Goal: Task Accomplishment & Management: Use online tool/utility

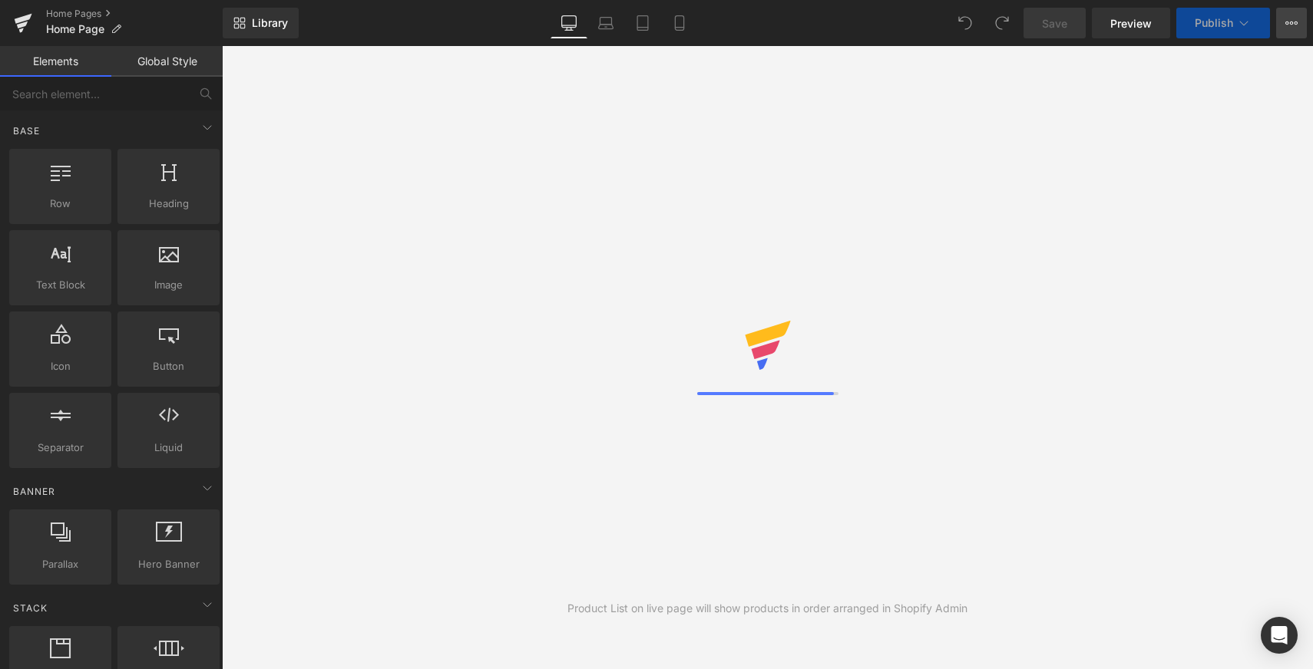
click at [1294, 28] on icon at bounding box center [1291, 23] width 12 height 12
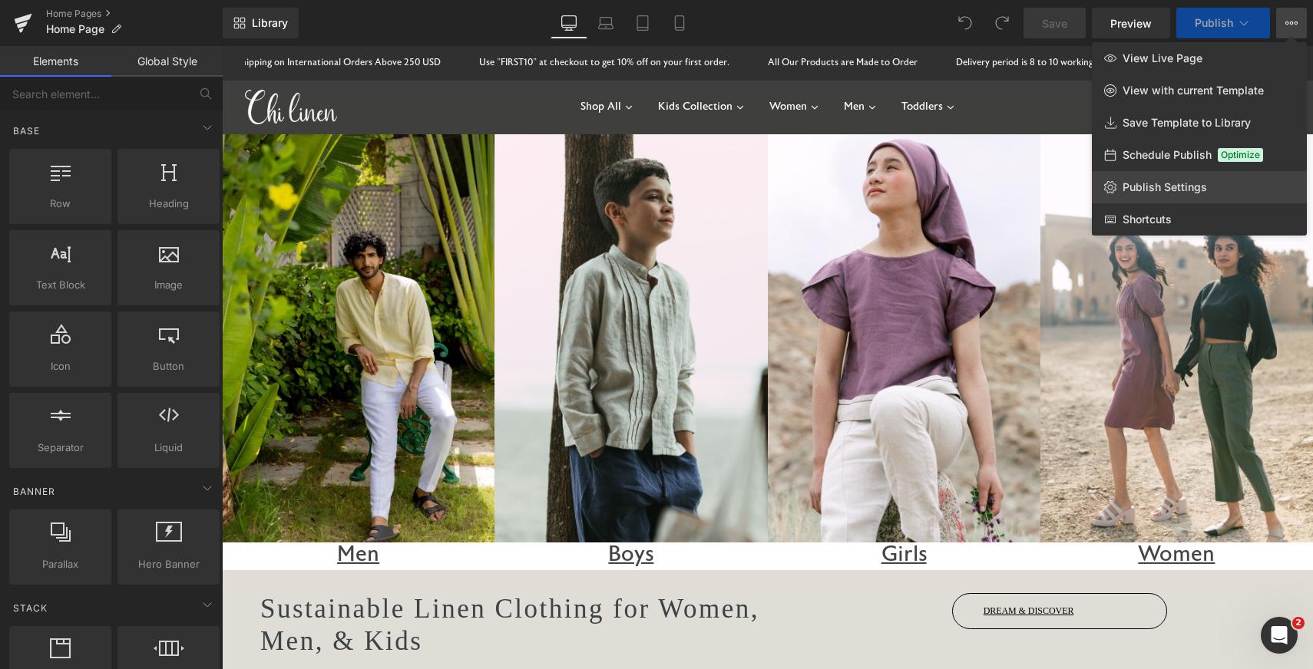
click at [1169, 186] on span "Publish Settings" at bounding box center [1164, 187] width 84 height 14
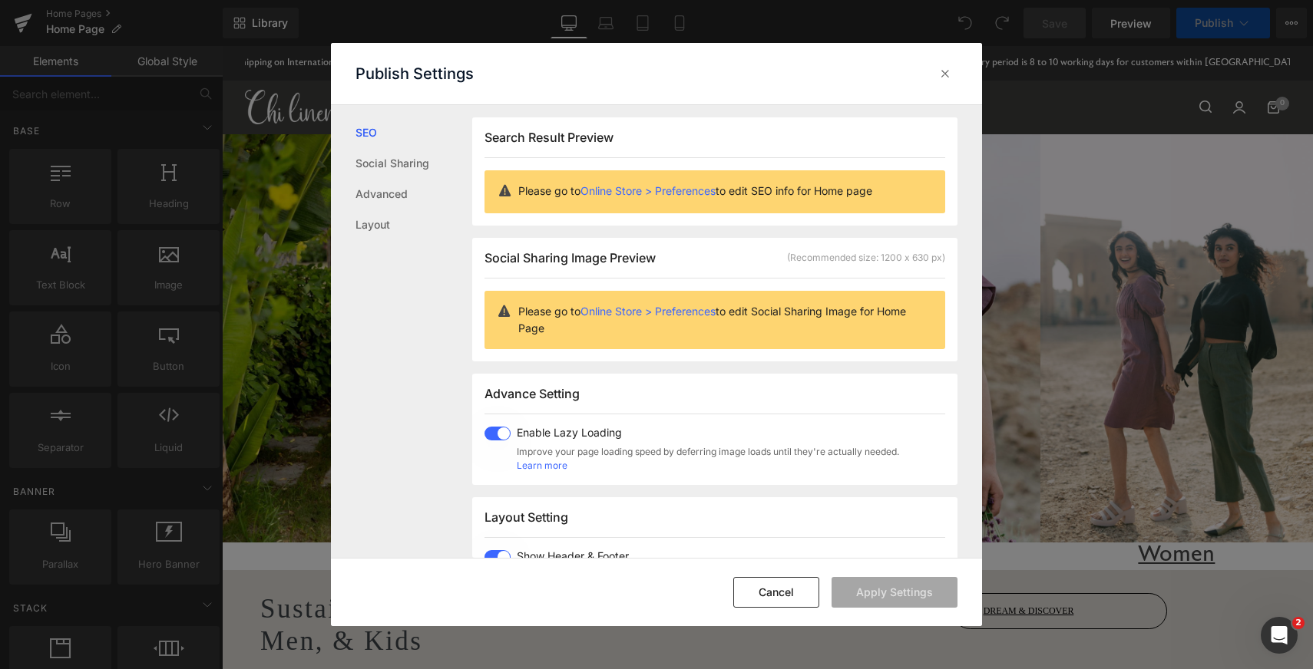
scroll to position [1, 0]
click at [940, 62] on div at bounding box center [945, 73] width 25 height 25
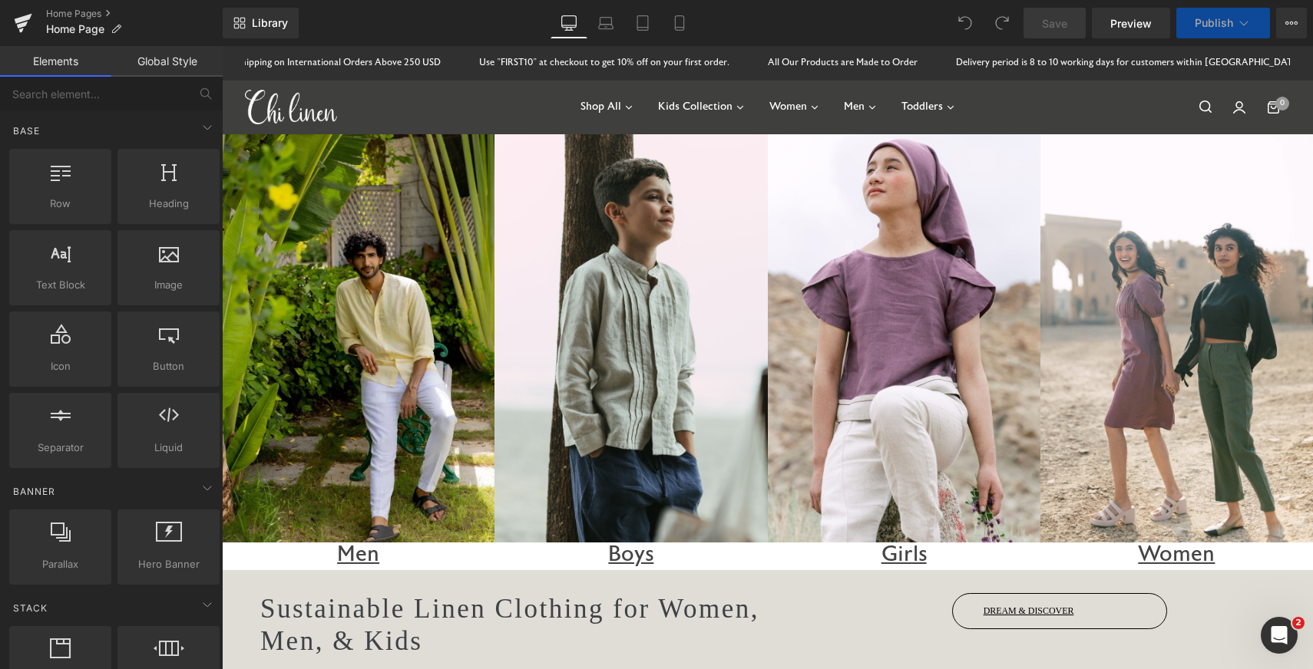
click at [1256, 21] on button "Publish" at bounding box center [1223, 23] width 94 height 31
click at [1276, 20] on button "View Live Page View with current Template Save Template to Library Schedule Pub…" at bounding box center [1291, 23] width 31 height 31
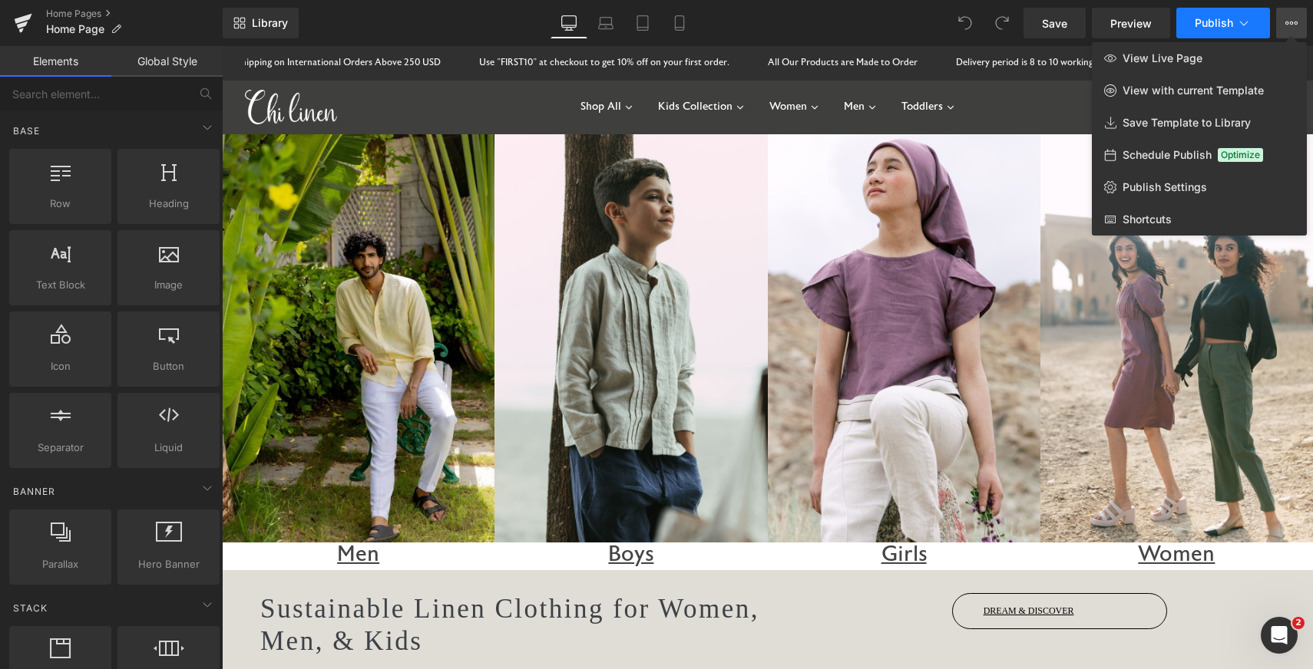
click at [1237, 19] on icon at bounding box center [1243, 22] width 15 height 15
click at [15, 25] on icon at bounding box center [23, 23] width 18 height 38
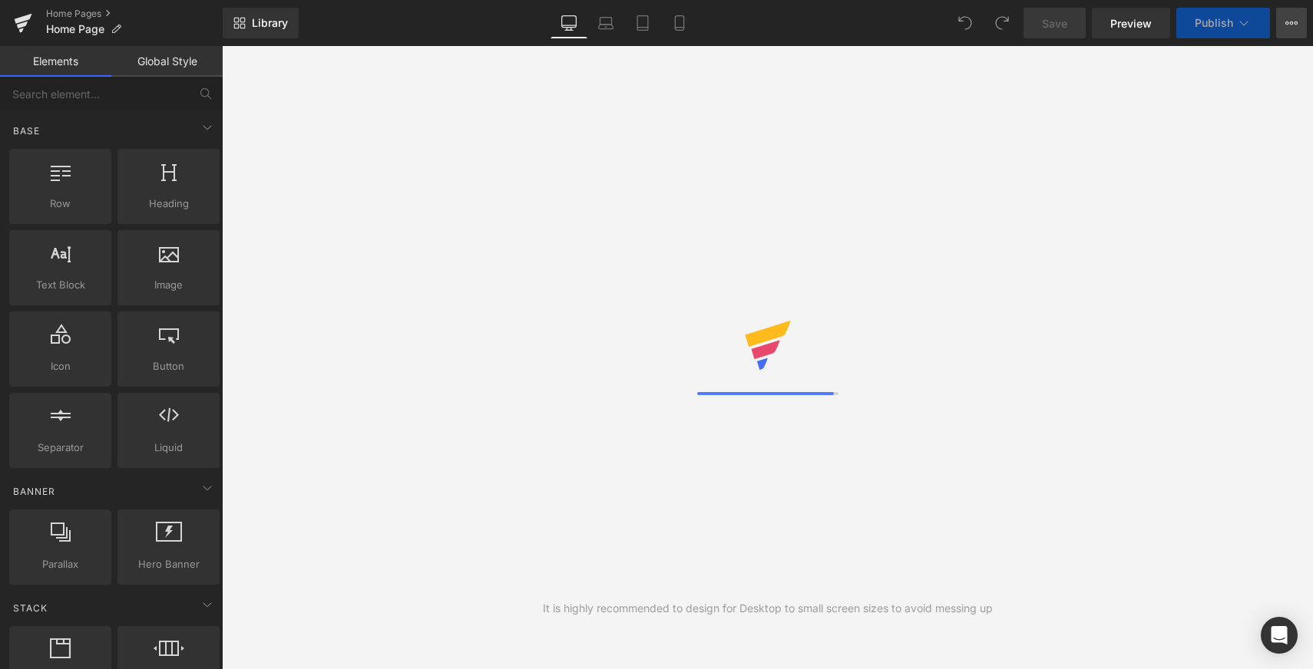
click at [1290, 25] on icon at bounding box center [1291, 23] width 12 height 12
click at [1283, 31] on button "View Live Page View with current Template Save Template to Library Schedule Pub…" at bounding box center [1291, 23] width 31 height 31
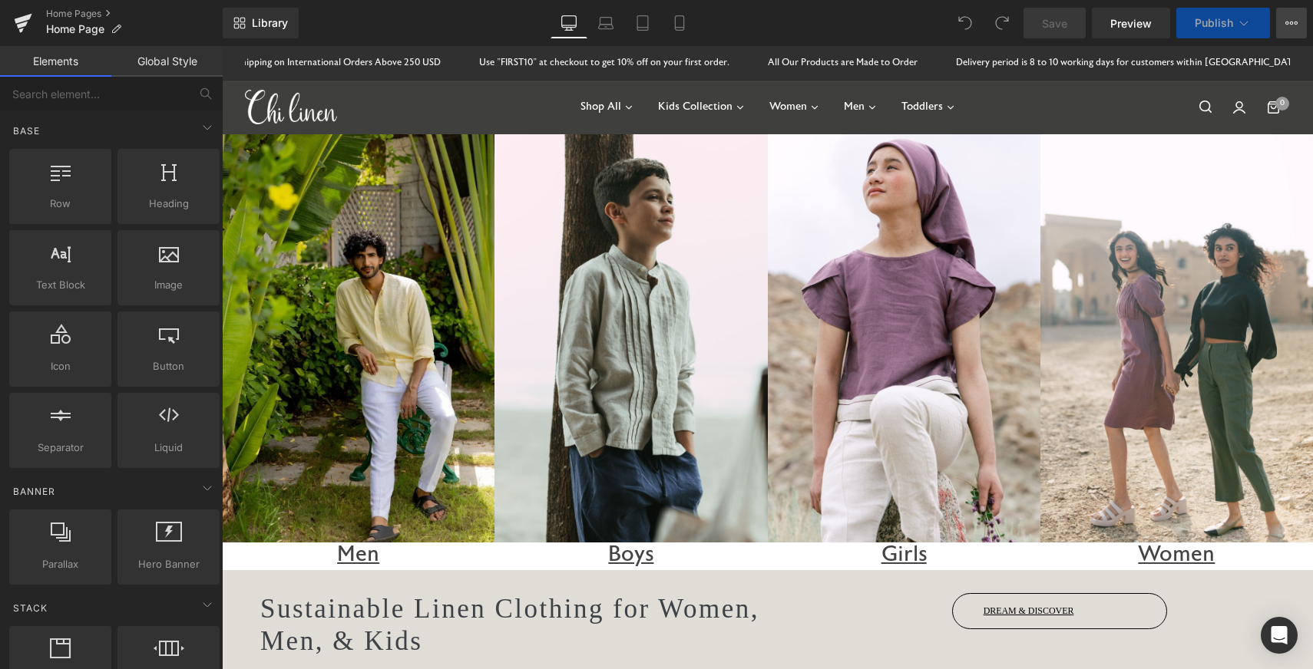
click at [1283, 31] on button "View Live Page View with current Template Save Template to Library Schedule Pub…" at bounding box center [1291, 23] width 31 height 31
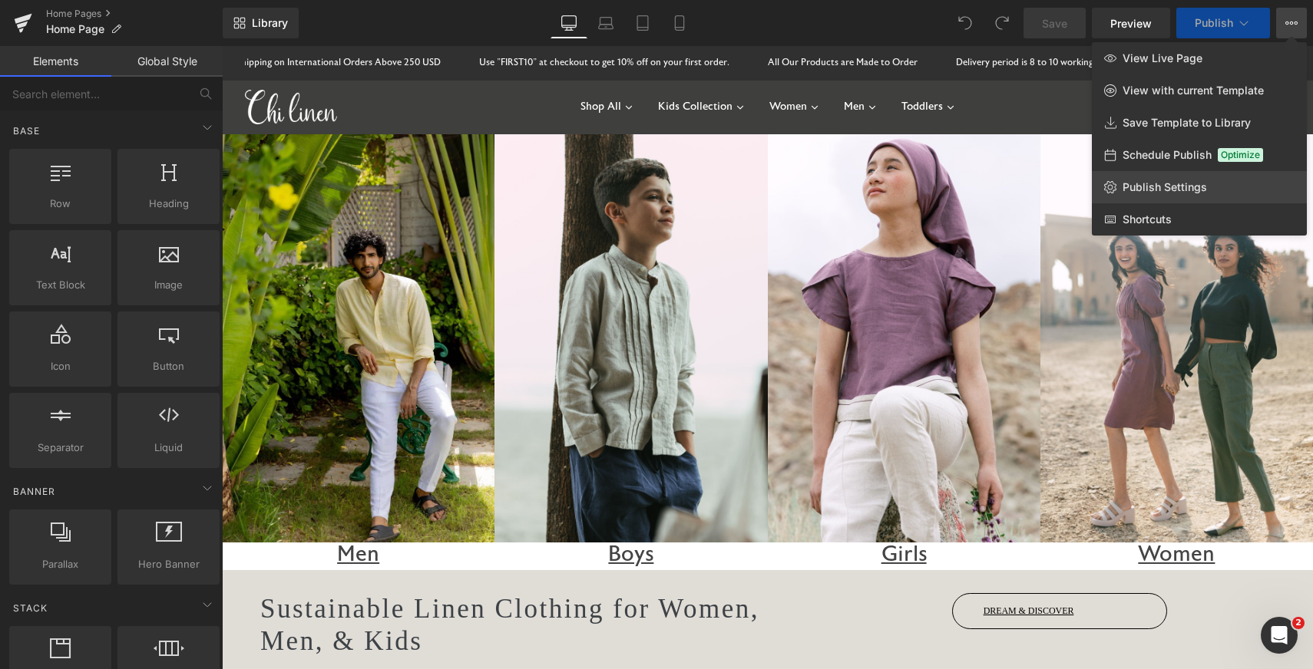
click at [1161, 191] on span "Publish Settings" at bounding box center [1164, 187] width 84 height 14
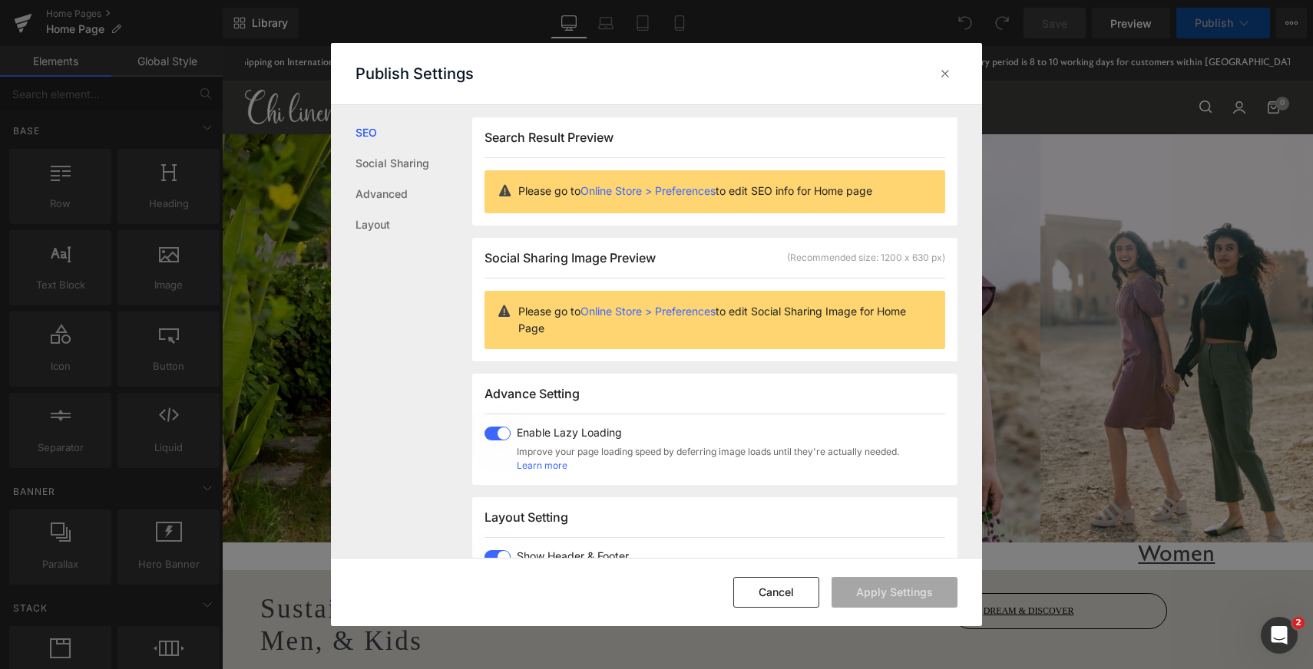
scroll to position [1, 0]
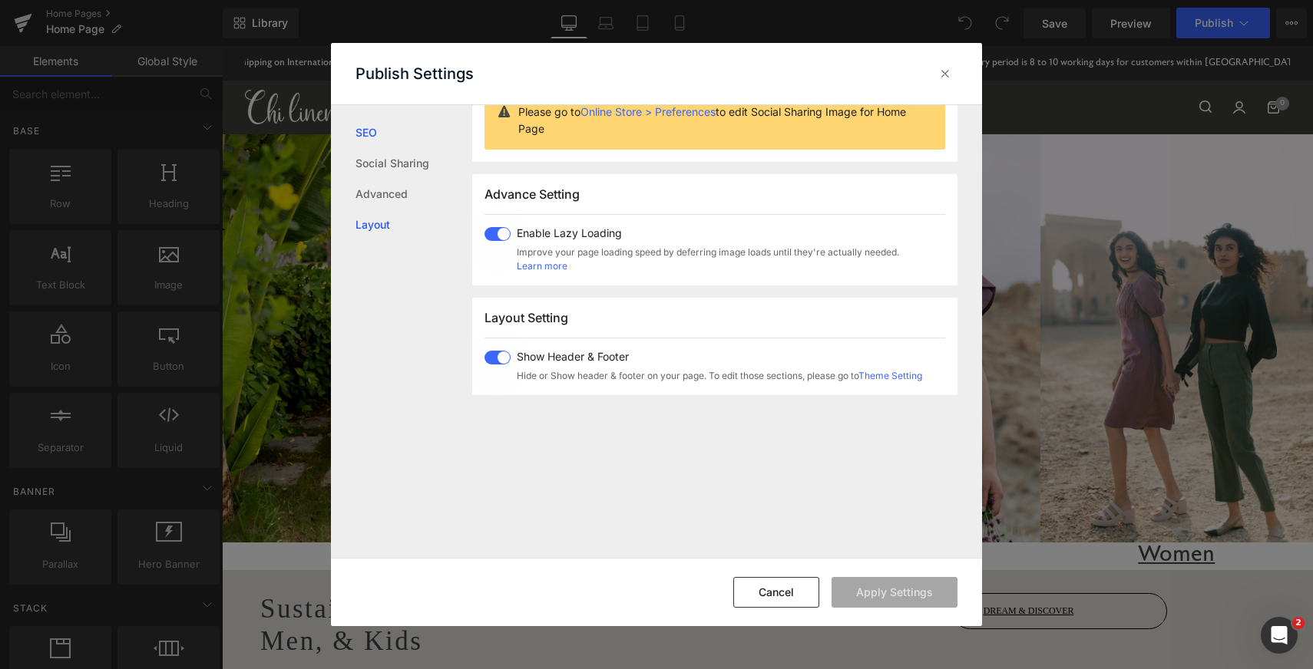
click at [397, 217] on link "Layout" at bounding box center [413, 225] width 117 height 31
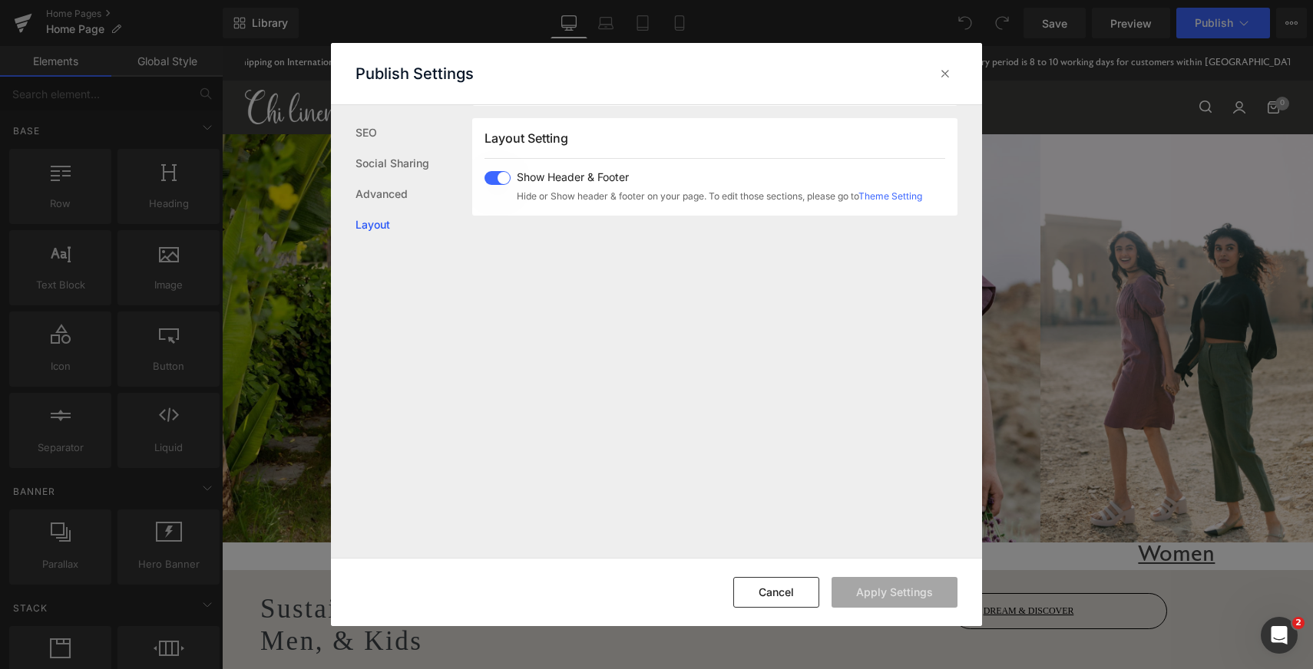
scroll to position [379, 0]
click at [376, 183] on link "Advanced" at bounding box center [413, 194] width 117 height 31
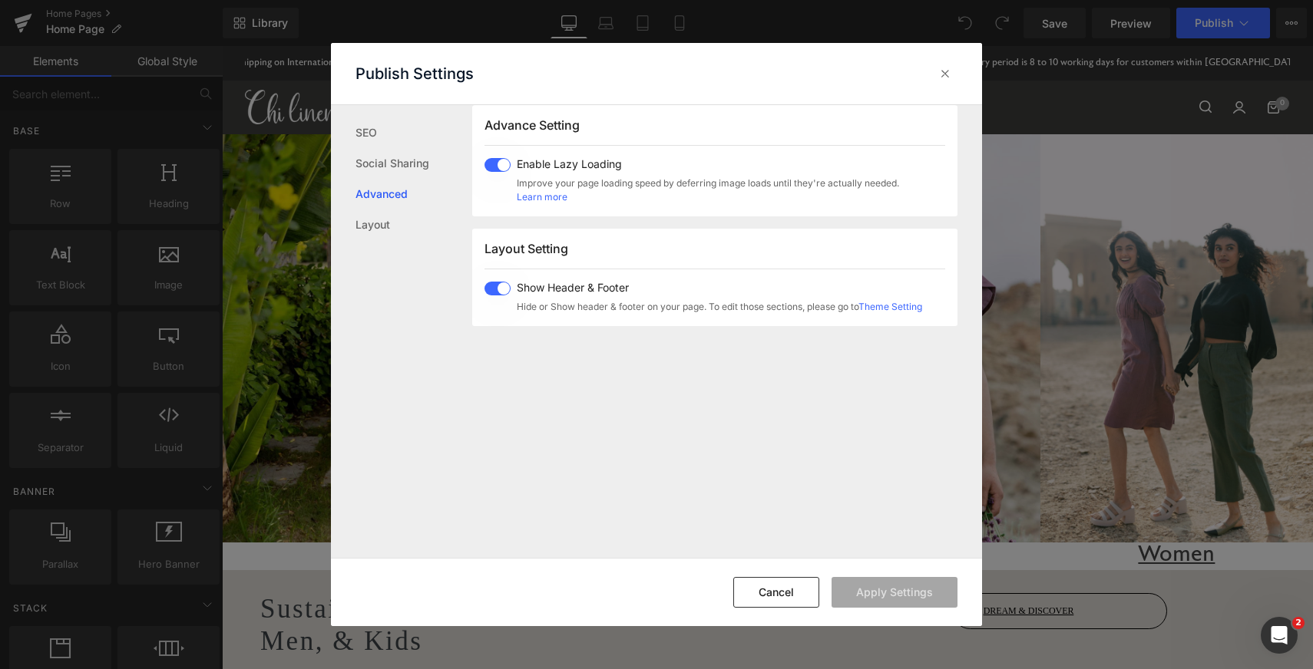
scroll to position [257, 0]
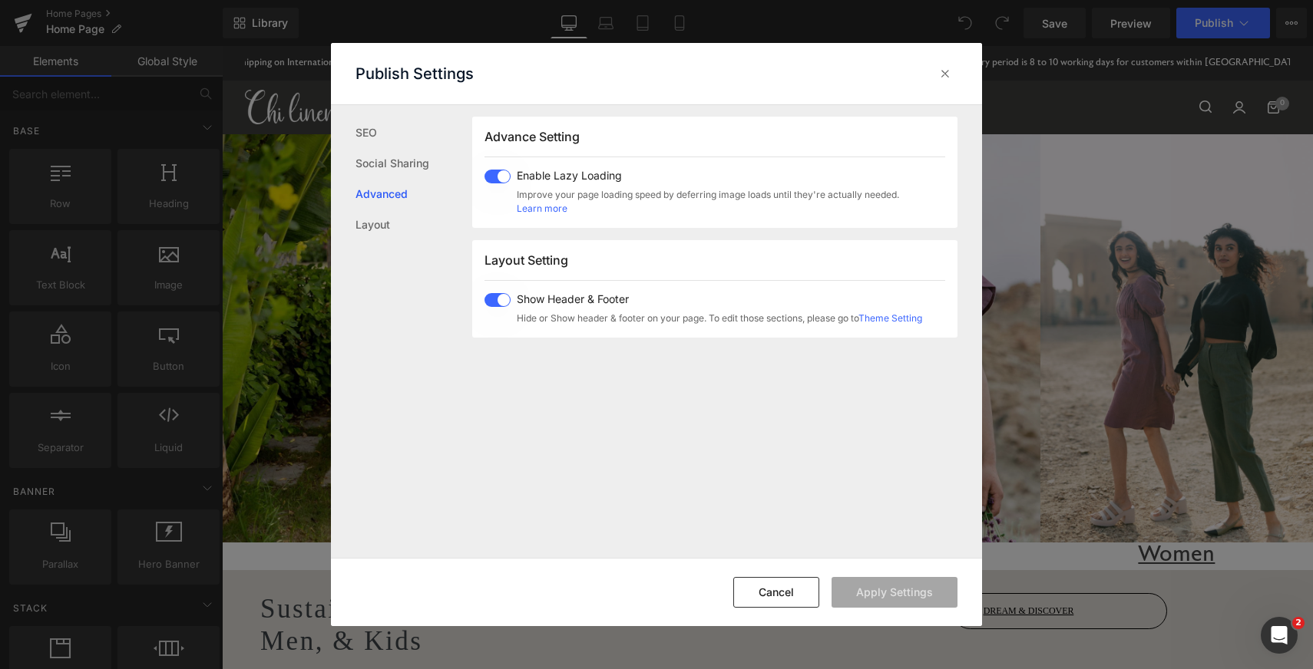
click at [376, 179] on link "Advanced" at bounding box center [413, 194] width 117 height 31
click at [375, 164] on link "Social Sharing" at bounding box center [413, 163] width 117 height 31
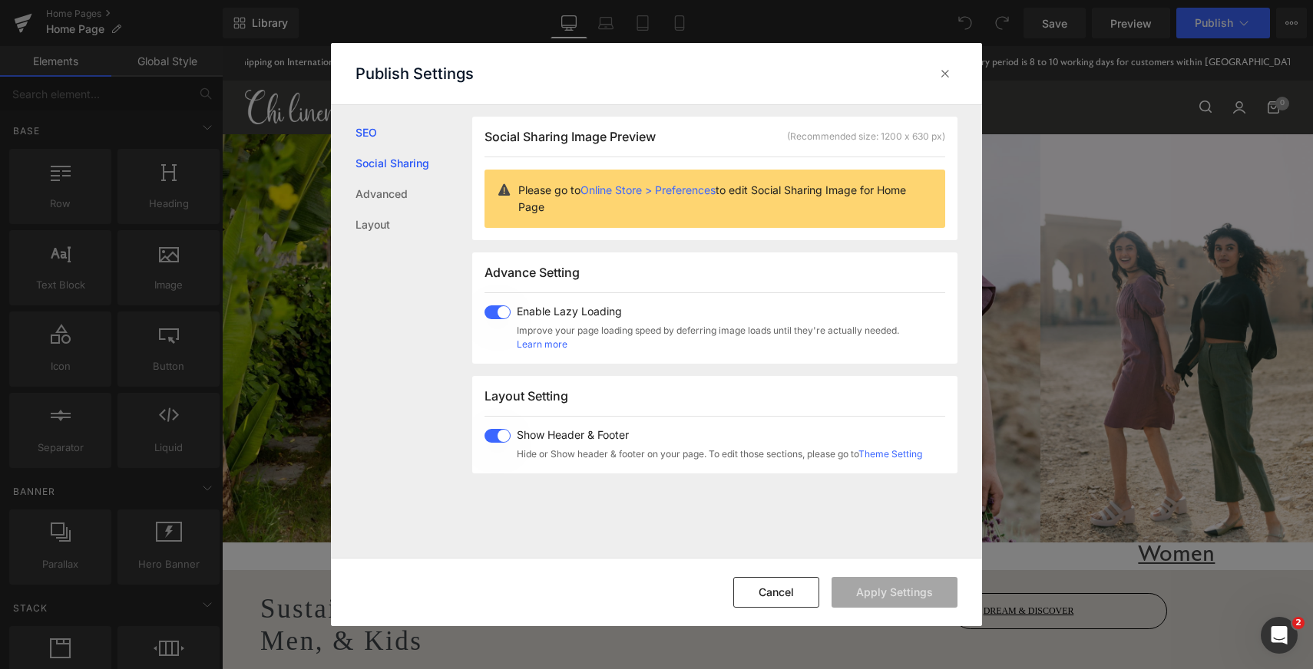
click at [359, 134] on link "SEO" at bounding box center [413, 132] width 117 height 31
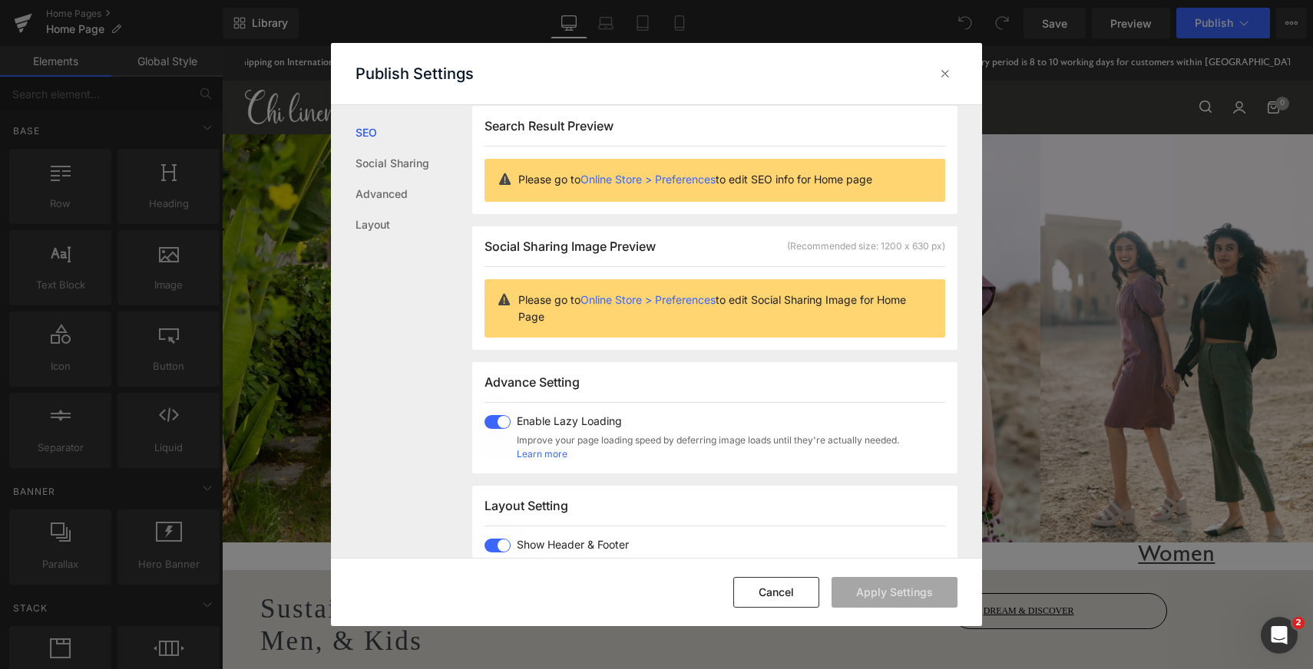
scroll to position [1, 0]
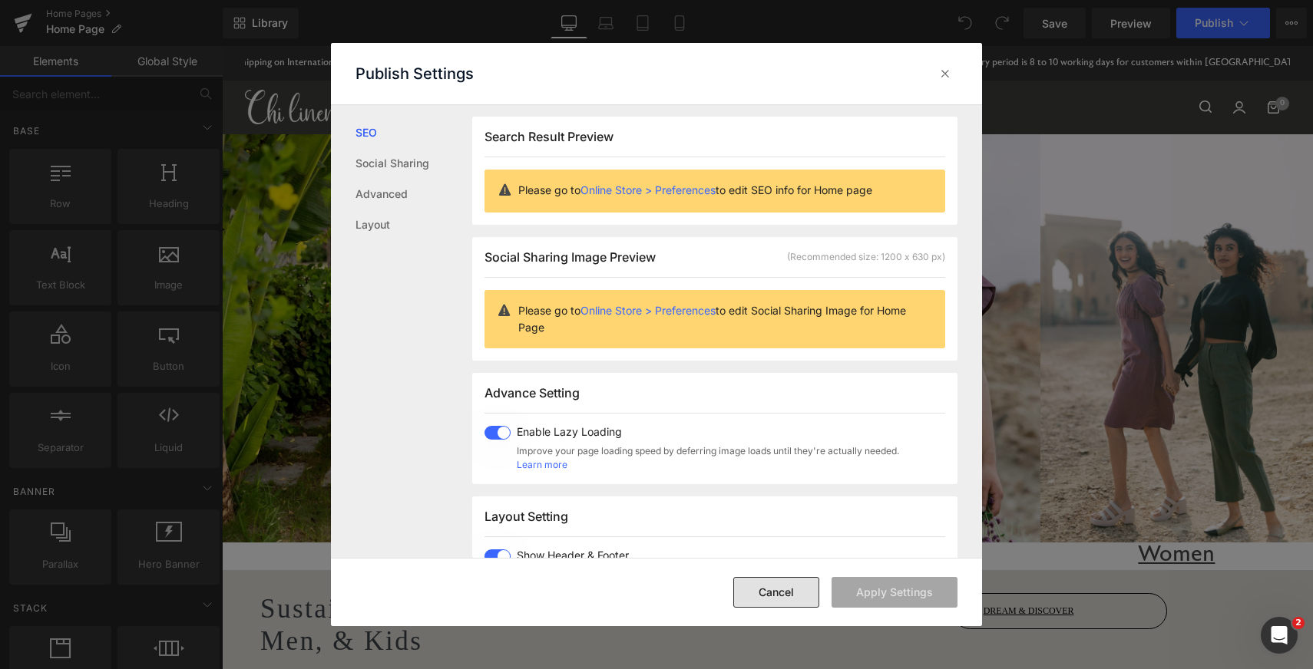
click at [795, 600] on button "Cancel" at bounding box center [776, 592] width 86 height 31
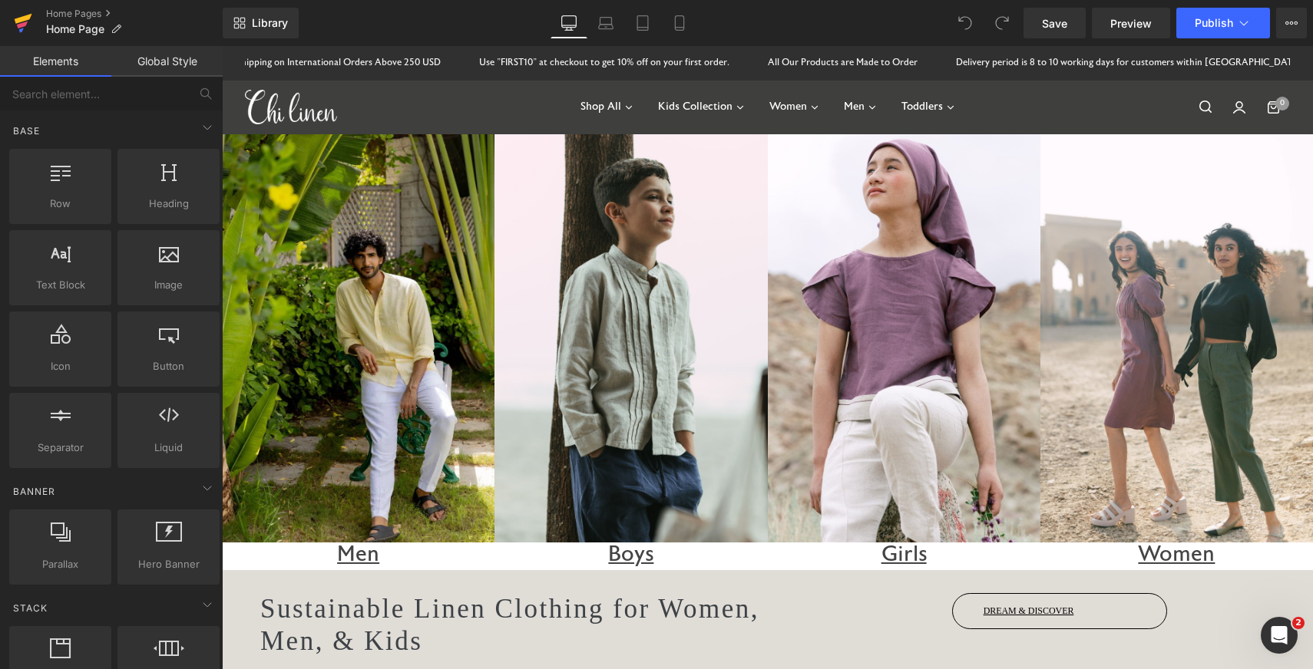
click at [39, 16] on link at bounding box center [23, 23] width 46 height 46
click at [1280, 23] on button "View Live Page View with current Template Save Template to Library Schedule Pub…" at bounding box center [1291, 23] width 31 height 31
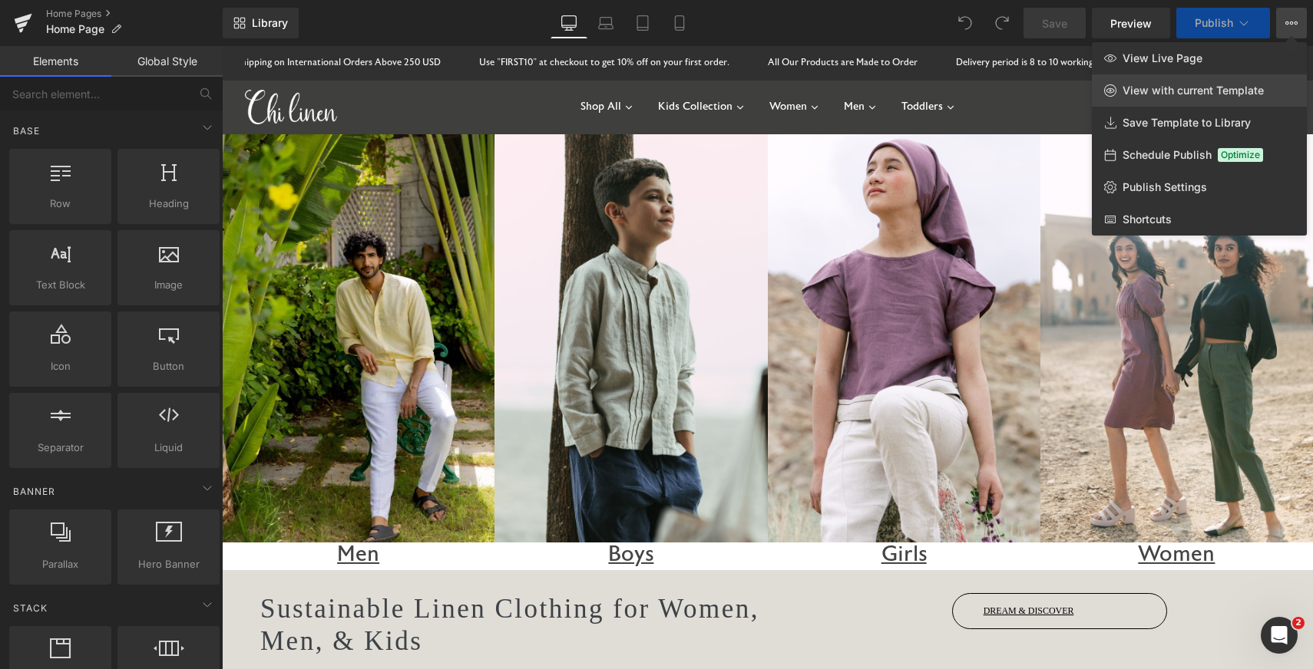
click at [1198, 96] on span "View with current Template" at bounding box center [1192, 91] width 141 height 14
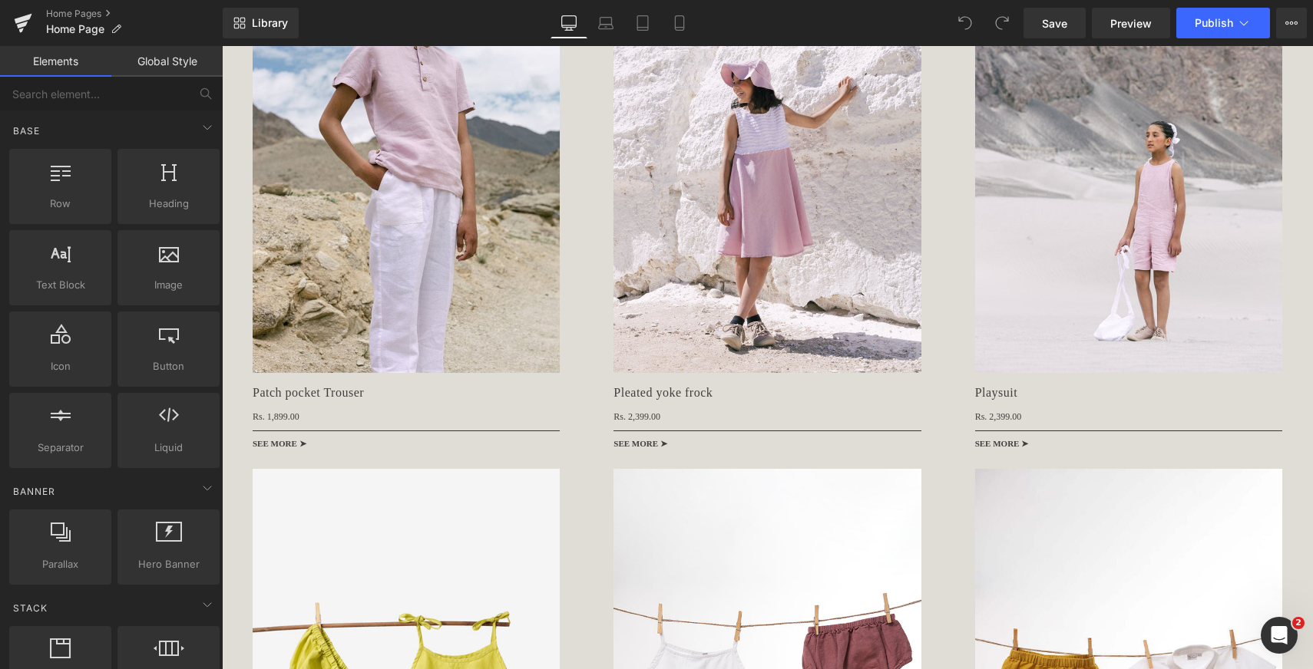
scroll to position [937, 0]
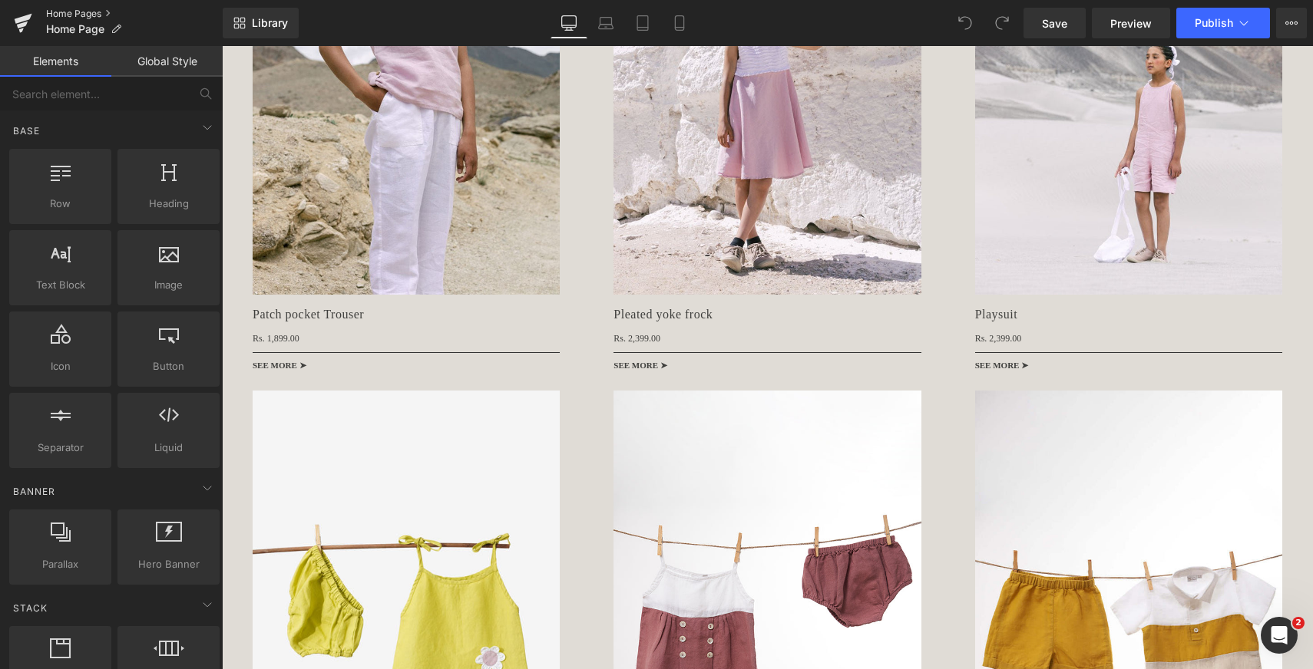
click at [87, 10] on link "Home Pages" at bounding box center [134, 14] width 177 height 12
